Goal: Information Seeking & Learning: Learn about a topic

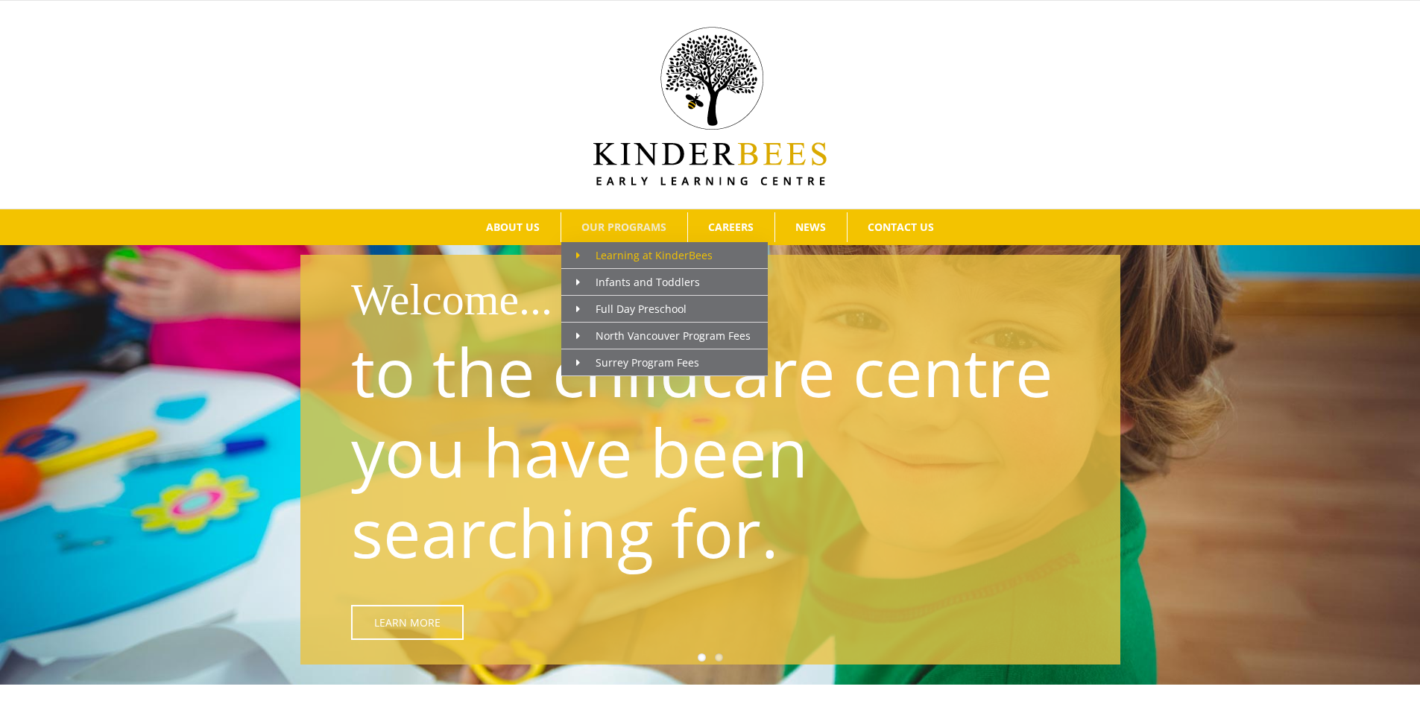
click at [637, 250] on span "Learning at KinderBees" at bounding box center [644, 255] width 136 height 14
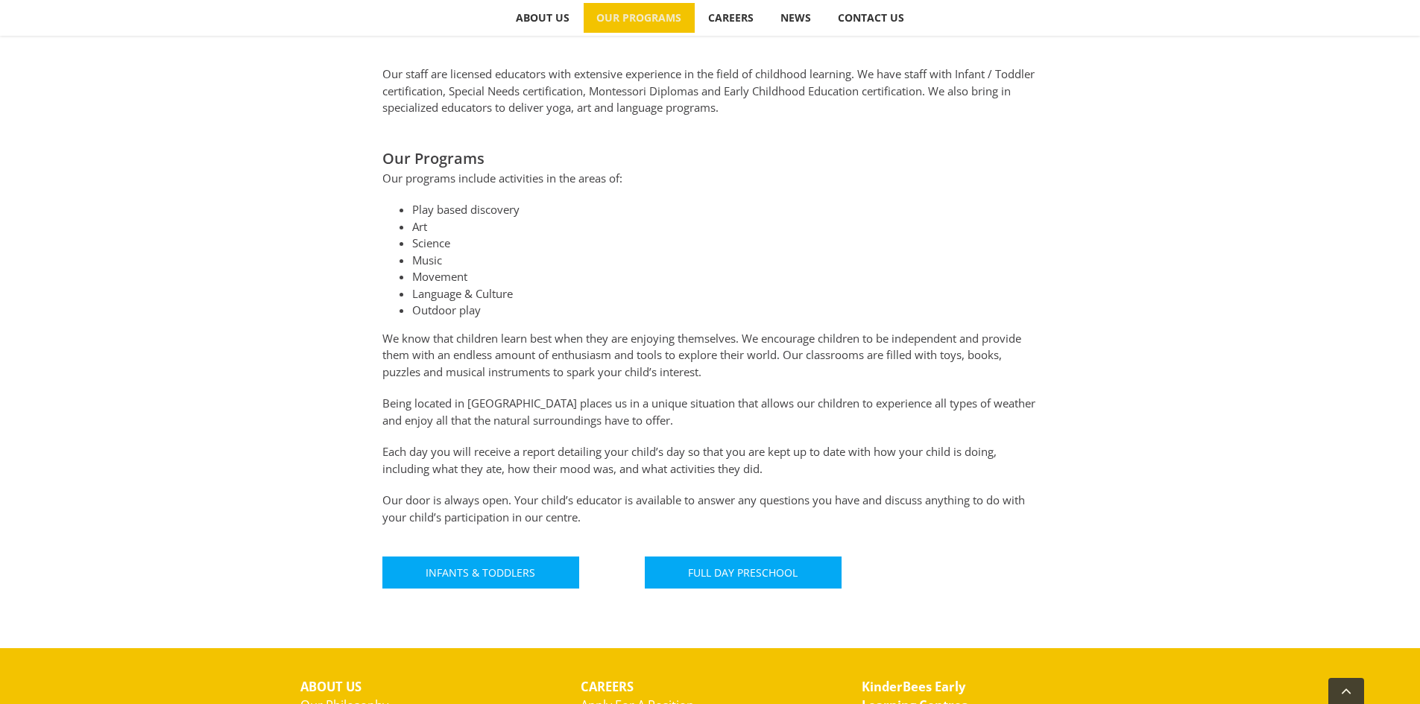
scroll to position [745, 0]
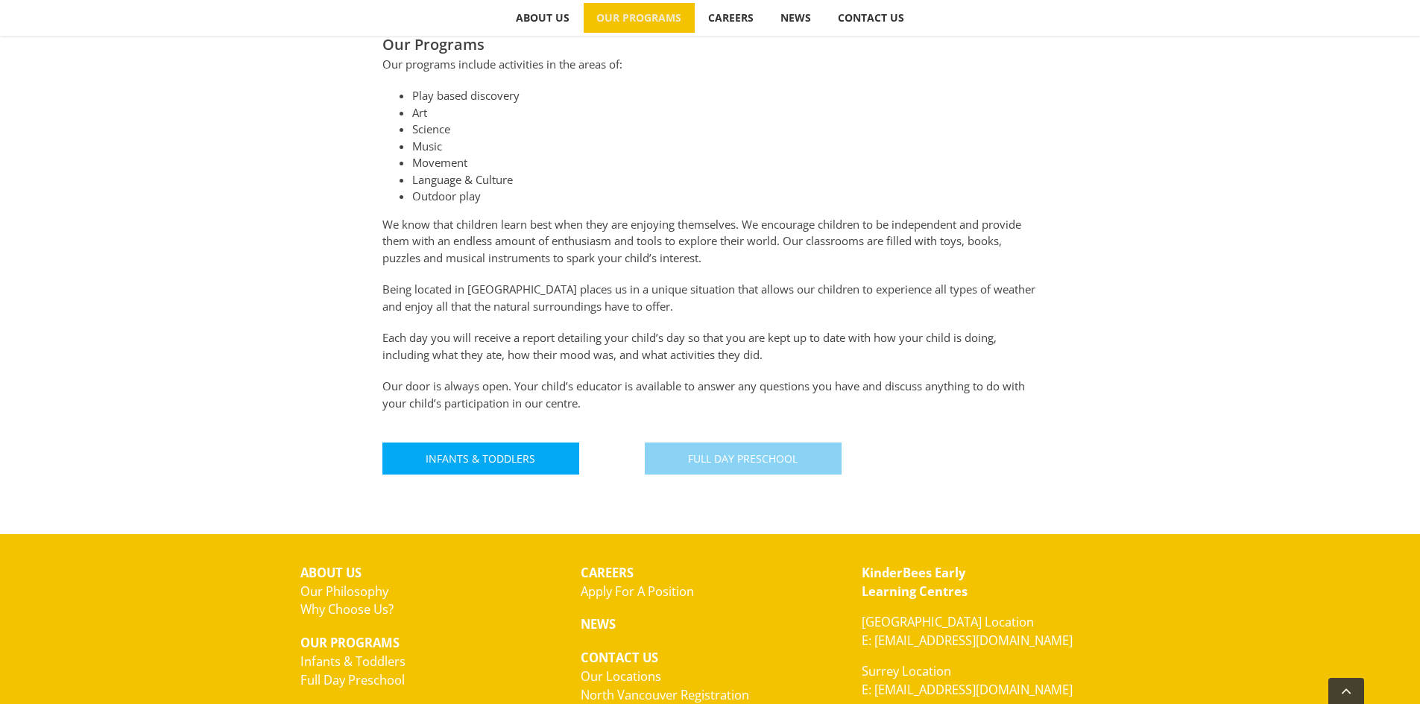
click at [749, 464] on span "Full Day Preschool" at bounding box center [743, 458] width 110 height 13
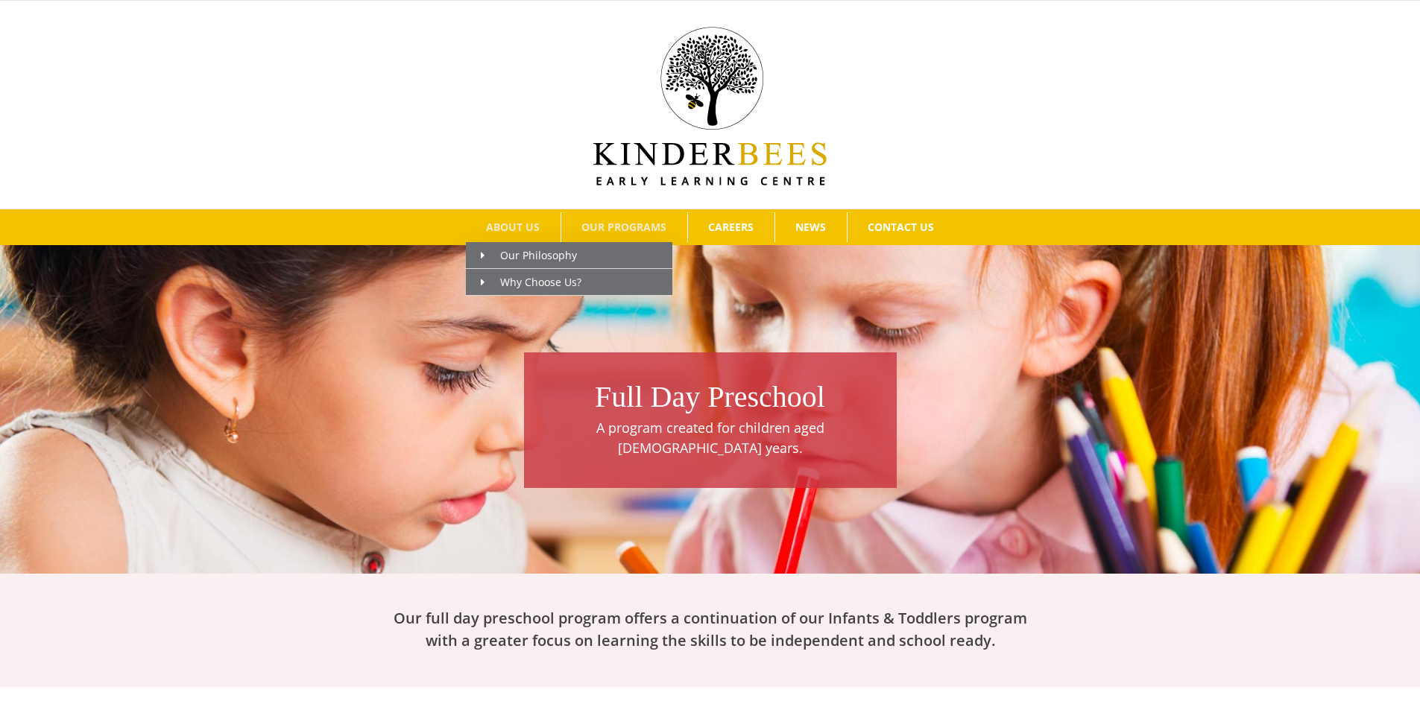
click at [500, 222] on span "ABOUT US" at bounding box center [513, 227] width 54 height 10
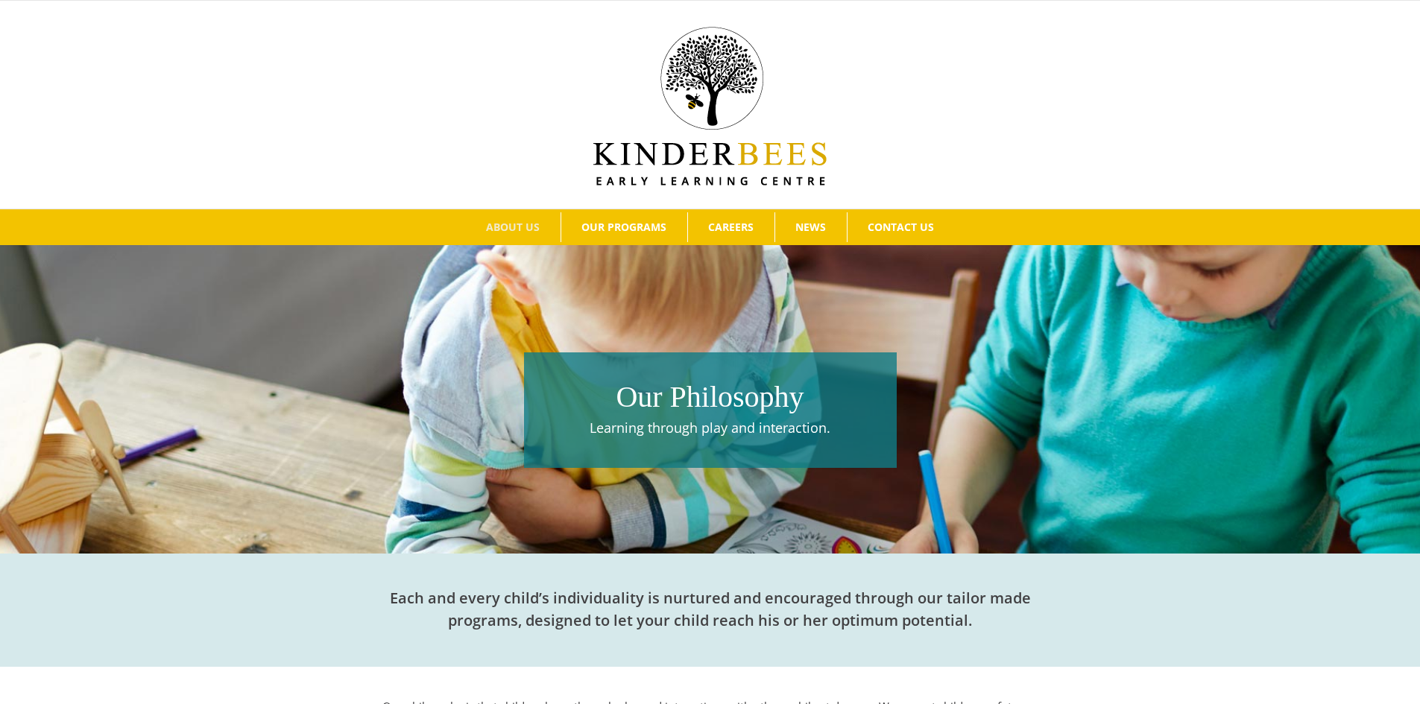
click at [721, 128] on img at bounding box center [709, 106] width 233 height 159
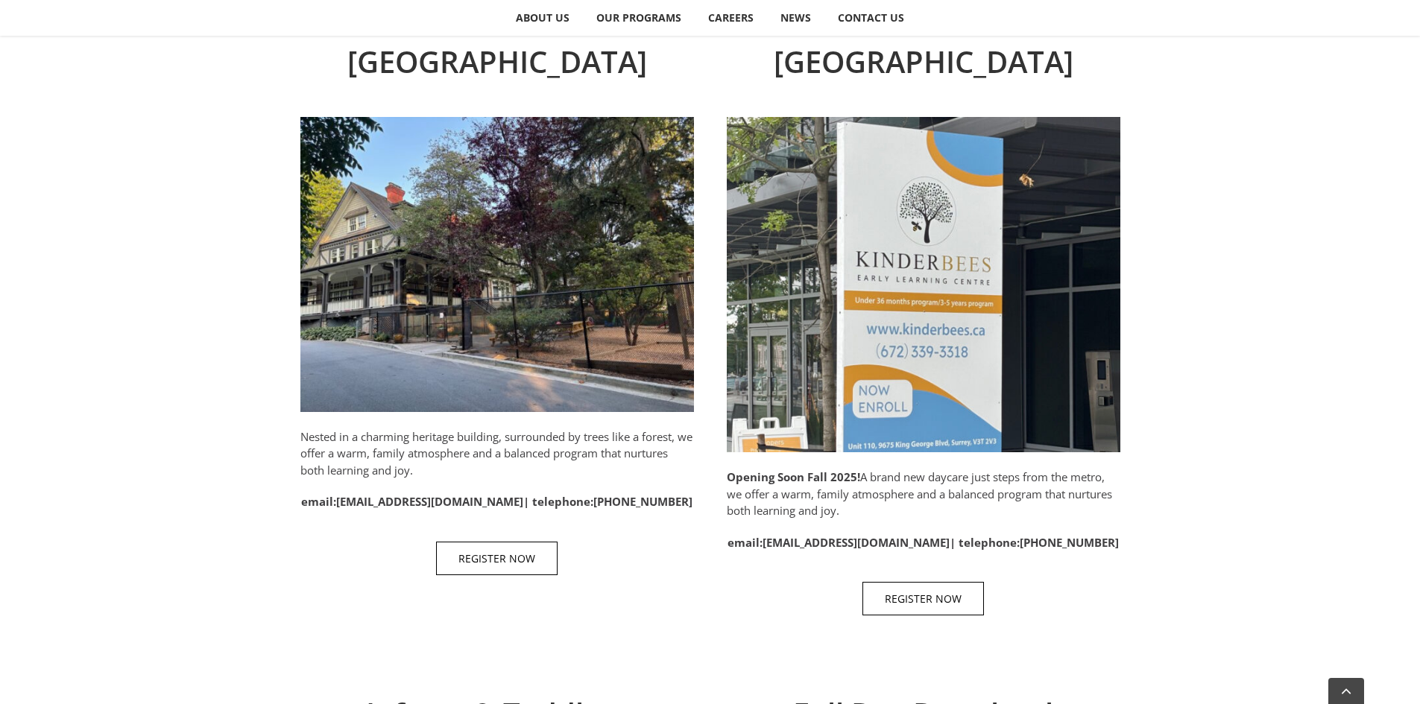
scroll to position [522, 0]
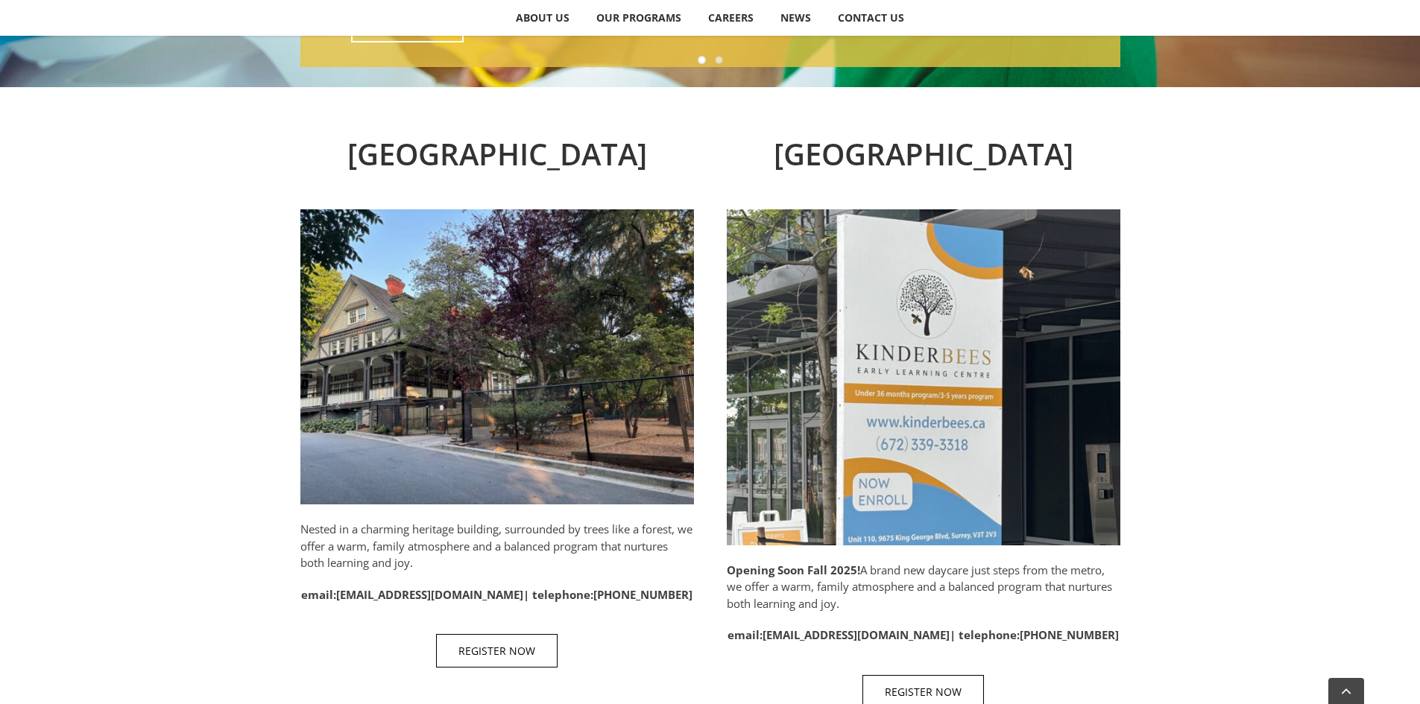
scroll to position [597, 0]
